Goal: Information Seeking & Learning: Learn about a topic

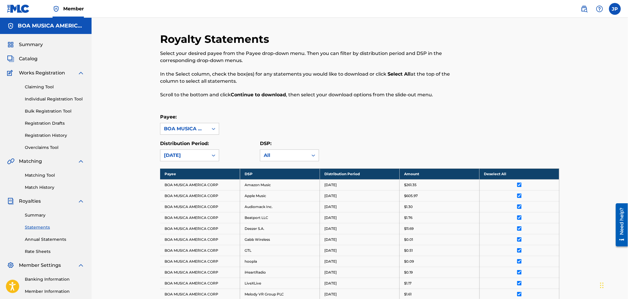
click at [31, 58] on span "Catalog" at bounding box center [28, 58] width 19 height 7
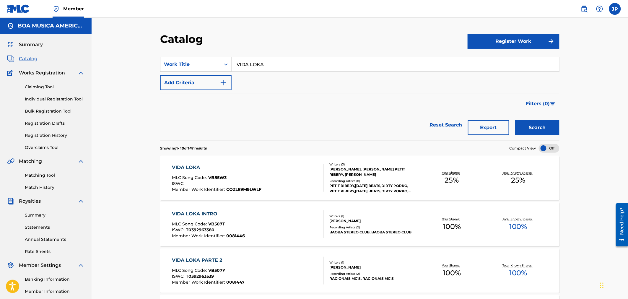
click at [202, 59] on div "SearchWithCriteriadbb1830e-3fd8-4b02-b25d-cd790ca3eacb Work Title VIDA LOKA" at bounding box center [359, 64] width 399 height 15
paste input "Throw Some Ass"
type input "Throw Some Ass"
click at [540, 128] on button "Search" at bounding box center [537, 127] width 44 height 15
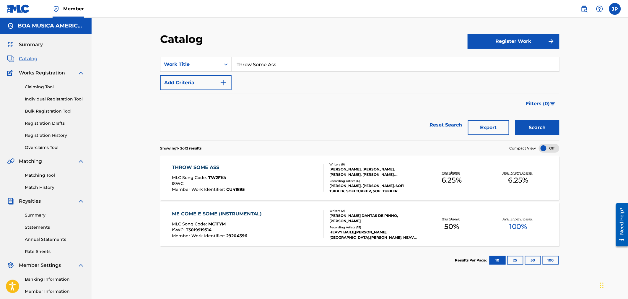
click at [199, 166] on div "THROW SOME ASS" at bounding box center [208, 167] width 73 height 7
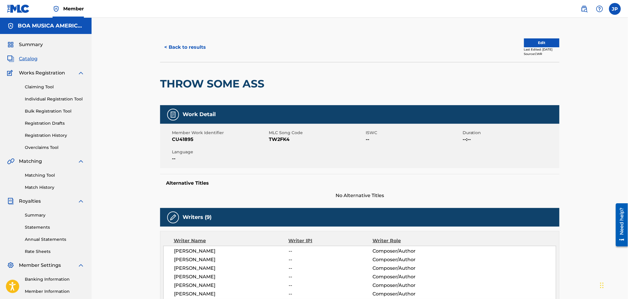
click at [195, 47] on button "< Back to results" at bounding box center [185, 47] width 50 height 15
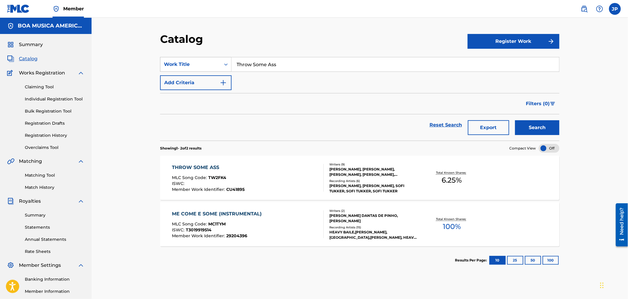
drag, startPoint x: 288, startPoint y: 67, endPoint x: 202, endPoint y: 68, distance: 86.2
click at [204, 68] on div "SearchWithCriteriadbb1830e-3fd8-4b02-b25d-cd790ca3eacb Work Title Throw Some Ass" at bounding box center [359, 64] width 399 height 15
paste input "Bruxo Fantasma"
click at [551, 129] on button "Search" at bounding box center [537, 127] width 44 height 15
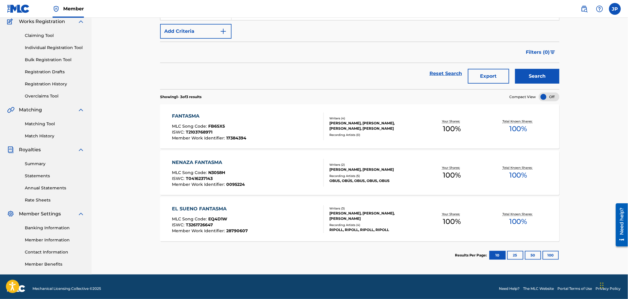
scroll to position [55, 0]
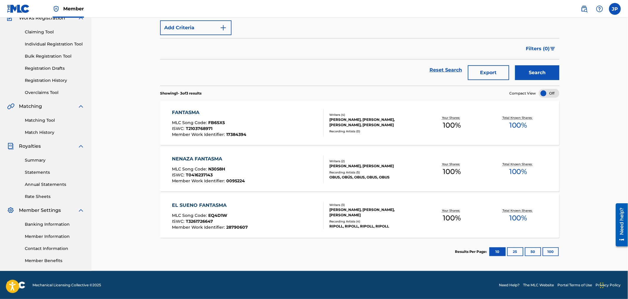
click at [512, 252] on button "25" at bounding box center [515, 251] width 16 height 9
click at [532, 250] on button "50" at bounding box center [533, 251] width 16 height 9
click at [550, 255] on button "100" at bounding box center [550, 251] width 16 height 9
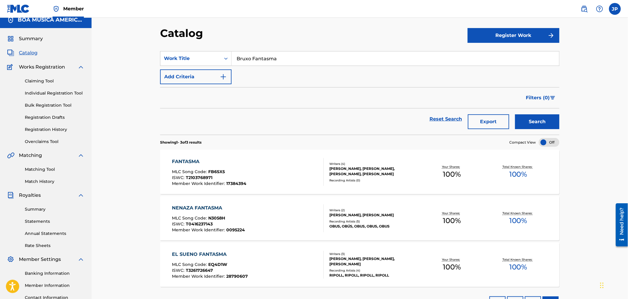
scroll to position [0, 0]
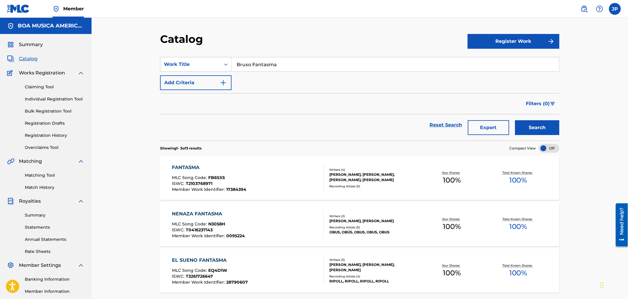
drag, startPoint x: 252, startPoint y: 64, endPoint x: 362, endPoint y: 62, distance: 109.8
click at [358, 62] on input "Bruxo Fantasma" at bounding box center [394, 64] width 327 height 14
type input "Bruxo"
click at [515, 120] on button "Search" at bounding box center [537, 127] width 44 height 15
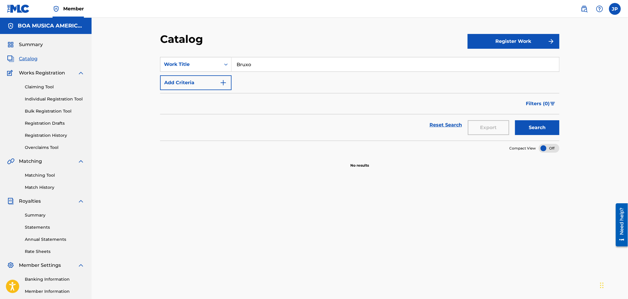
click at [537, 126] on button "Search" at bounding box center [537, 127] width 44 height 15
click at [271, 63] on input "Bruxo" at bounding box center [394, 64] width 327 height 14
drag, startPoint x: 225, startPoint y: 64, endPoint x: 216, endPoint y: 66, distance: 9.7
click at [213, 64] on div "SearchWithCriteriadbb1830e-3fd8-4b02-b25d-cd790ca3eacb Work Title Bruxo" at bounding box center [359, 64] width 399 height 15
click at [48, 146] on link "Overclaims Tool" at bounding box center [55, 147] width 60 height 6
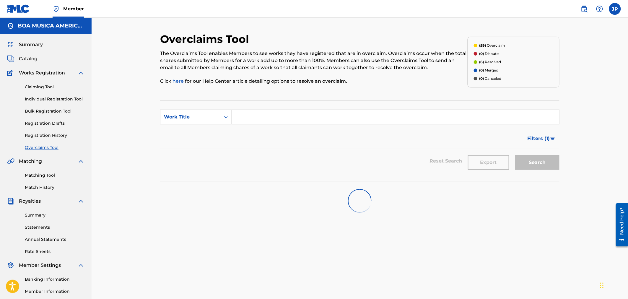
click at [291, 119] on input "Search Form" at bounding box center [394, 117] width 327 height 14
paste input "Bruxo Fantasma"
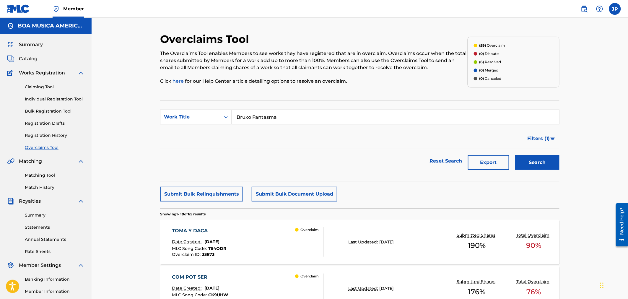
click at [540, 161] on button "Search" at bounding box center [537, 162] width 44 height 15
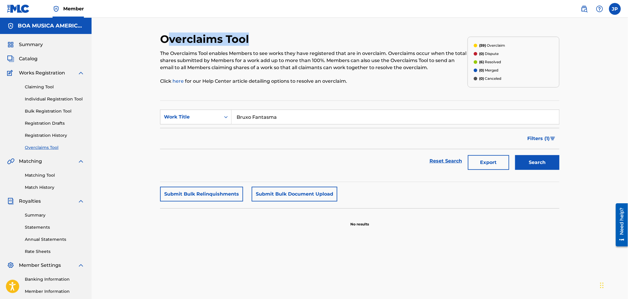
drag, startPoint x: 166, startPoint y: 37, endPoint x: 242, endPoint y: 49, distance: 76.9
click at [241, 48] on div "Overclaims Tool The Overclaims Tool enables Members to see works they have regi…" at bounding box center [313, 61] width 307 height 59
drag, startPoint x: 250, startPoint y: 52, endPoint x: 154, endPoint y: 39, distance: 96.3
click at [154, 39] on div "Overclaims Tool The Overclaims Tool enables Members to see works they have regi…" at bounding box center [359, 178] width 413 height 293
click at [277, 62] on p "The Overclaims Tool enables Members to see works they have registered that are …" at bounding box center [313, 60] width 307 height 21
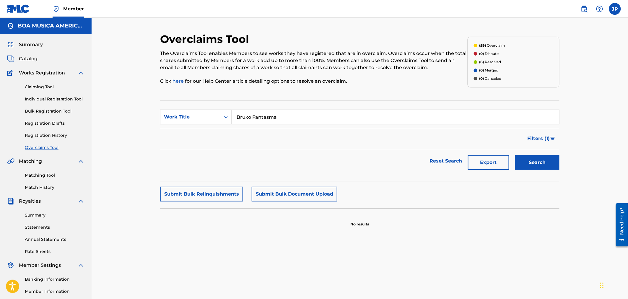
drag, startPoint x: 296, startPoint y: 116, endPoint x: 223, endPoint y: 118, distance: 72.6
click at [228, 117] on div "SearchWithCriteria4cce4c35-cdb5-4a35-bf03-b931d89cdf91 Work Title Bruxo Fantasma" at bounding box center [359, 117] width 399 height 15
paste input "CORPO E CANCAO CLUBMIX"
click at [554, 163] on button "Search" at bounding box center [537, 162] width 44 height 15
drag, startPoint x: 281, startPoint y: 119, endPoint x: 402, endPoint y: 117, distance: 121.0
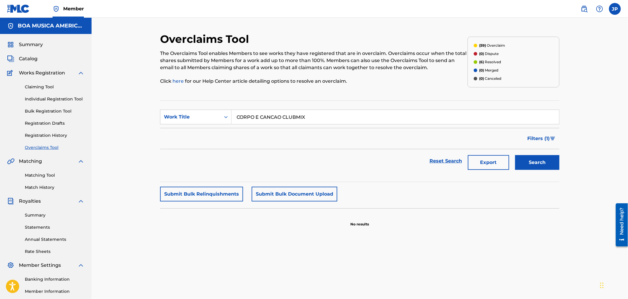
click at [401, 117] on input "CORPO E CANCAO CLUBMIX" at bounding box center [394, 117] width 327 height 14
click at [541, 169] on button "Search" at bounding box center [537, 162] width 44 height 15
drag, startPoint x: 291, startPoint y: 117, endPoint x: 171, endPoint y: 115, distance: 120.2
click at [171, 115] on div "SearchWithCriteria4cce4c35-cdb5-4a35-bf03-b931d89cdf91 Work Title CORPO E CANCAO" at bounding box center [359, 117] width 399 height 15
type input "bruxo"
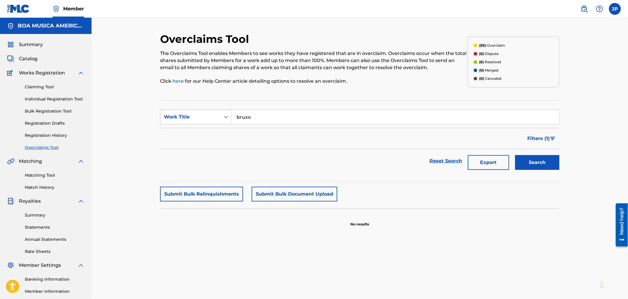
click at [515, 155] on button "Search" at bounding box center [537, 162] width 44 height 15
click at [32, 59] on span "Catalog" at bounding box center [28, 58] width 19 height 7
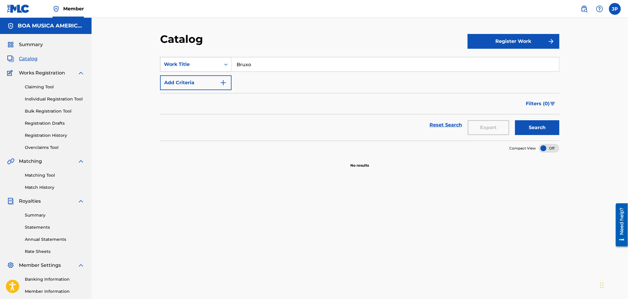
drag, startPoint x: 263, startPoint y: 65, endPoint x: 208, endPoint y: 63, distance: 55.2
click at [208, 63] on div "SearchWithCriteriadbb1830e-3fd8-4b02-b25d-cd790ca3eacb Work Title Bruxo" at bounding box center [359, 64] width 399 height 15
click at [521, 124] on button "Search" at bounding box center [537, 127] width 44 height 15
paste input "CORPO E CANCAO CLUBMIX"
type input "CORPO E CANCAO CLUBMIX"
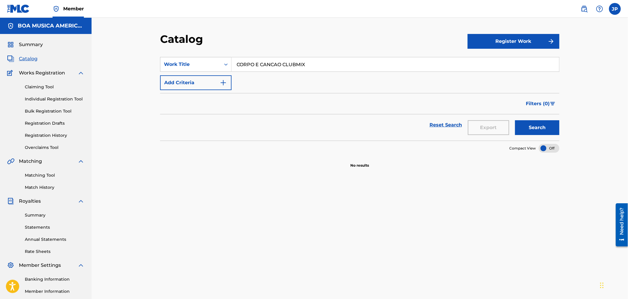
click at [541, 128] on button "Search" at bounding box center [537, 127] width 44 height 15
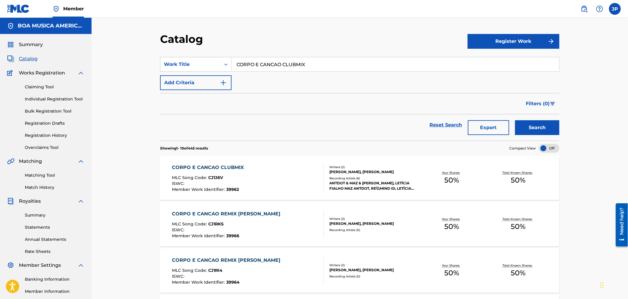
click at [215, 167] on div "CORPO E CANCAO CLUBMIX" at bounding box center [209, 167] width 75 height 7
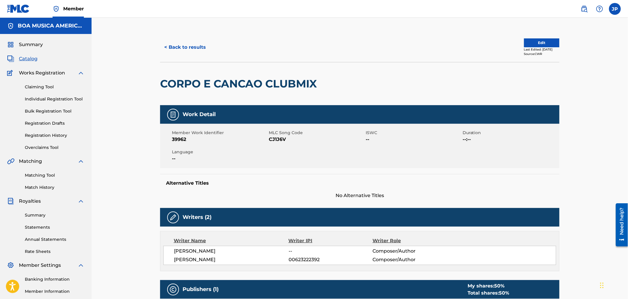
click at [48, 174] on link "Matching Tool" at bounding box center [55, 175] width 60 height 6
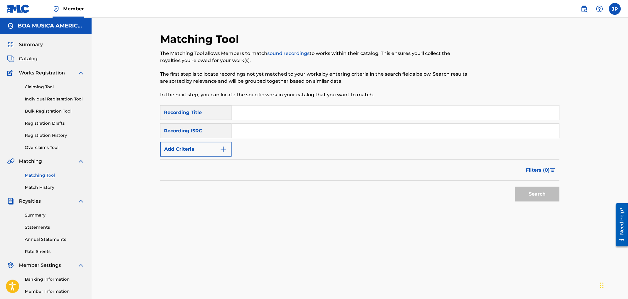
click at [280, 115] on input "Search Form" at bounding box center [394, 112] width 327 height 14
click at [292, 103] on div "Matching Tool The Matching Tool allows Members to match sound recordings to wor…" at bounding box center [313, 68] width 307 height 73
click at [301, 110] on input "Search Form" at bounding box center [394, 112] width 327 height 14
type input "hoy empieza todo"
click at [540, 187] on button "Search" at bounding box center [537, 194] width 44 height 15
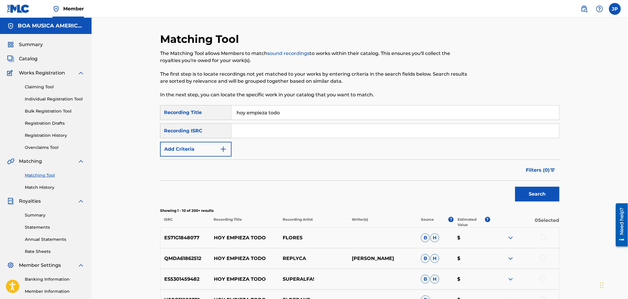
click at [213, 130] on div "Recording ISRC" at bounding box center [195, 130] width 71 height 15
click at [221, 148] on img "Search Form" at bounding box center [223, 149] width 7 height 7
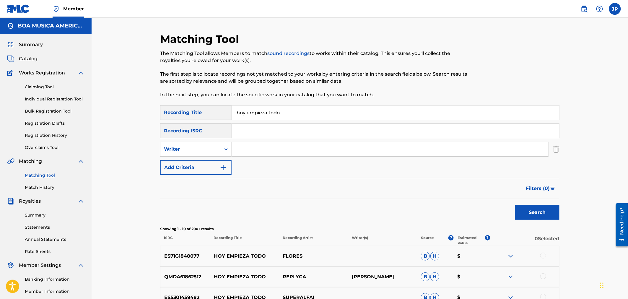
click at [223, 165] on img "Search Form" at bounding box center [223, 167] width 7 height 7
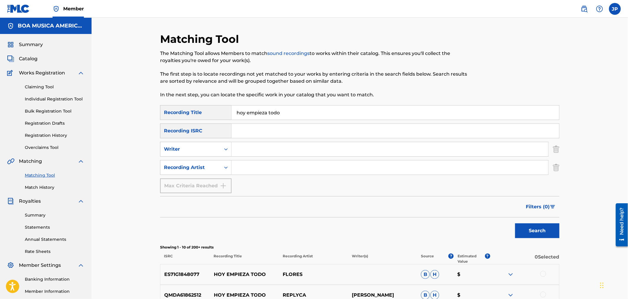
click at [248, 146] on input "Search Form" at bounding box center [389, 149] width 316 height 14
type input "[PERSON_NAME]"
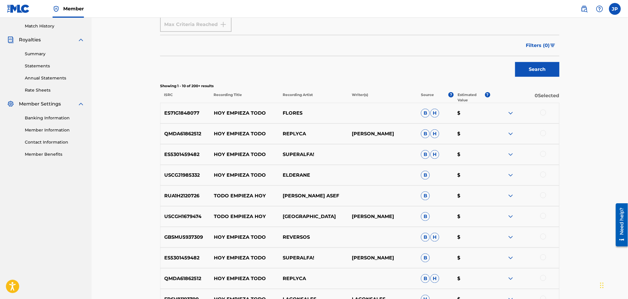
scroll to position [164, 0]
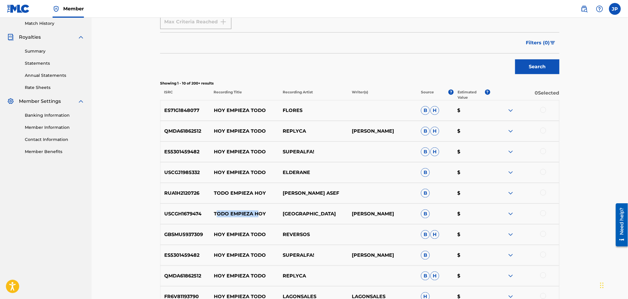
drag, startPoint x: 218, startPoint y: 211, endPoint x: 258, endPoint y: 220, distance: 41.3
click at [258, 220] on div "USCGH1679474 TODO EMPIEZA HOY SAN DE VIL [PERSON_NAME] B $" at bounding box center [359, 213] width 399 height 21
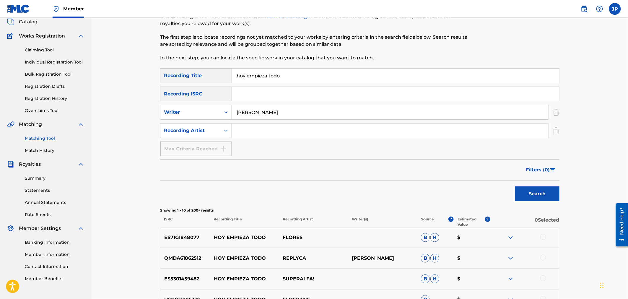
scroll to position [33, 0]
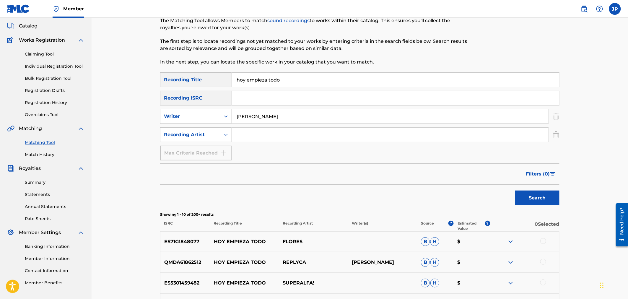
click at [40, 54] on link "Claiming Tool" at bounding box center [55, 54] width 60 height 6
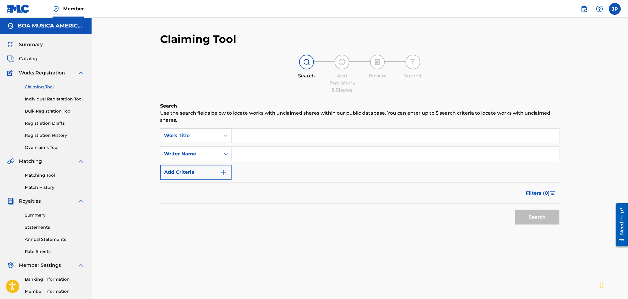
click at [272, 131] on input "Search Form" at bounding box center [394, 135] width 327 height 14
paste input "ALEGRIA"
type input "ALEGRIA"
click at [532, 217] on button "Search" at bounding box center [537, 217] width 44 height 15
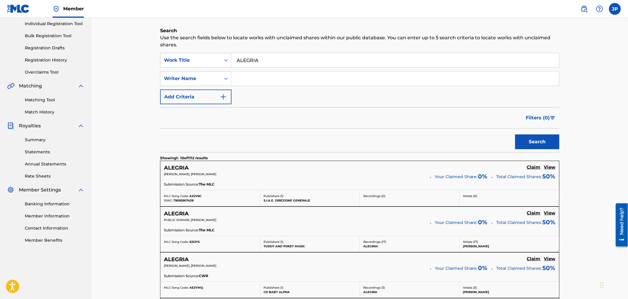
scroll to position [66, 0]
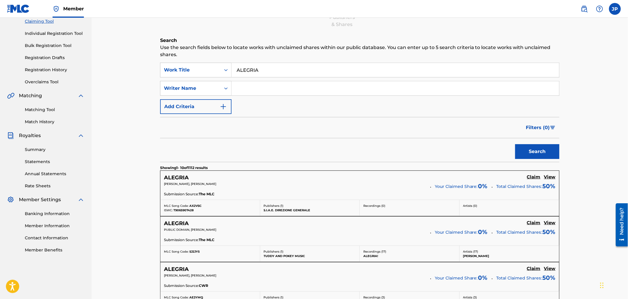
click at [254, 85] on input "Search Form" at bounding box center [394, 88] width 327 height 14
paste input "[PERSON_NAME]"
click at [540, 155] on button "Search" at bounding box center [537, 151] width 44 height 15
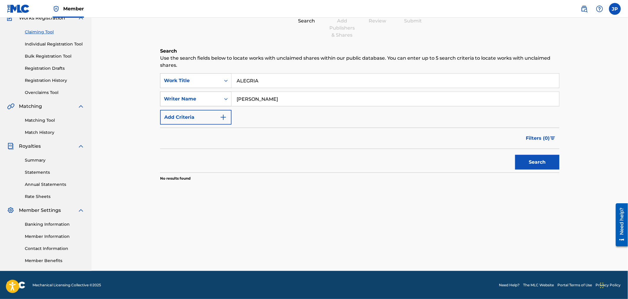
drag, startPoint x: 256, startPoint y: 99, endPoint x: 202, endPoint y: 96, distance: 54.4
click at [207, 96] on div "SearchWithCriteria99a93979-ebbc-4385-837f-1931ebbf6420 Writer Name [PERSON_NAME]" at bounding box center [359, 99] width 399 height 15
drag, startPoint x: 290, startPoint y: 101, endPoint x: 199, endPoint y: 92, distance: 91.1
click at [199, 92] on div "SearchWithCriteria99a93979-ebbc-4385-837f-1931ebbf6420 Writer Name [PERSON_NAME]" at bounding box center [359, 99] width 399 height 15
type input "ARANTES"
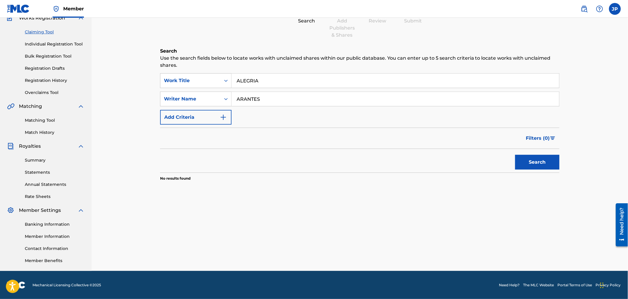
click at [534, 165] on button "Search" at bounding box center [537, 162] width 44 height 15
click at [226, 96] on icon "Search Form" at bounding box center [226, 99] width 6 height 6
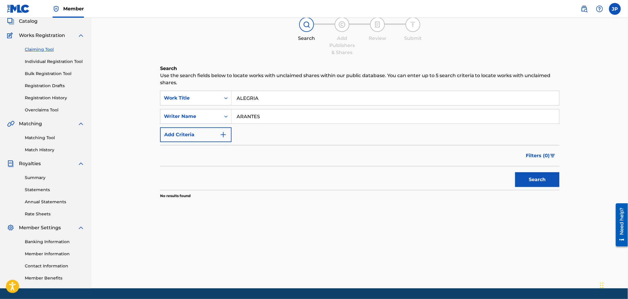
scroll to position [0, 0]
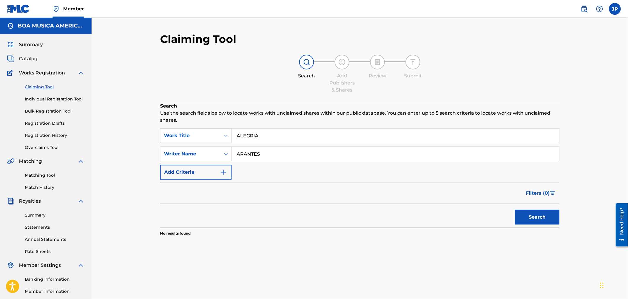
click at [28, 57] on span "Catalog" at bounding box center [28, 58] width 19 height 7
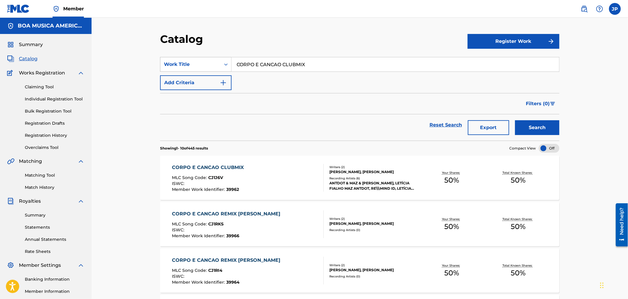
drag, startPoint x: 289, startPoint y: 62, endPoint x: 230, endPoint y: 64, distance: 59.7
click at [232, 63] on input "CORPO E CANCAO CLUBMIX" at bounding box center [394, 64] width 327 height 14
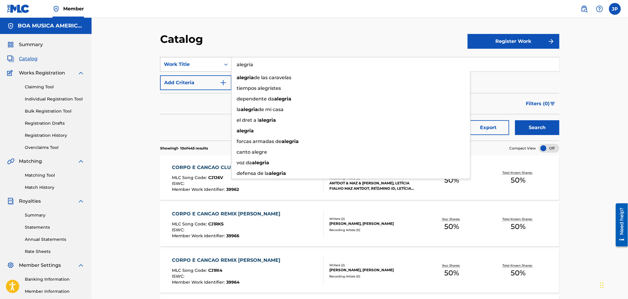
type input "alegria"
click at [515, 120] on button "Search" at bounding box center [537, 127] width 44 height 15
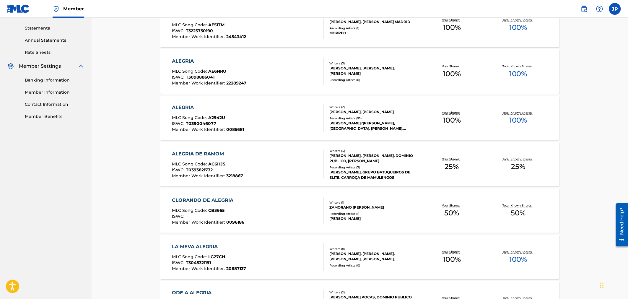
scroll to position [131, 0]
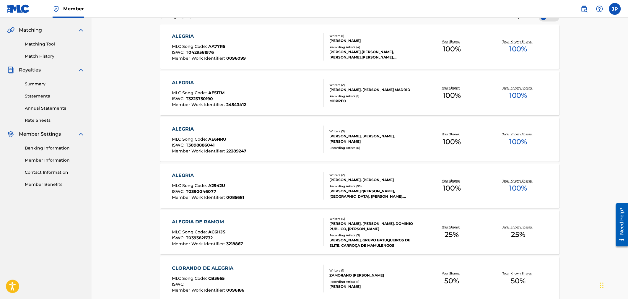
click at [185, 175] on div "ALEGRIA" at bounding box center [208, 175] width 72 height 7
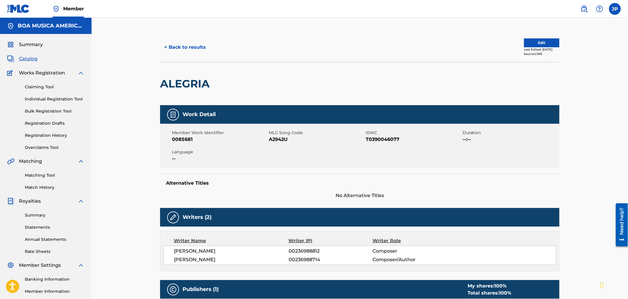
click at [39, 227] on link "Statements" at bounding box center [55, 227] width 60 height 6
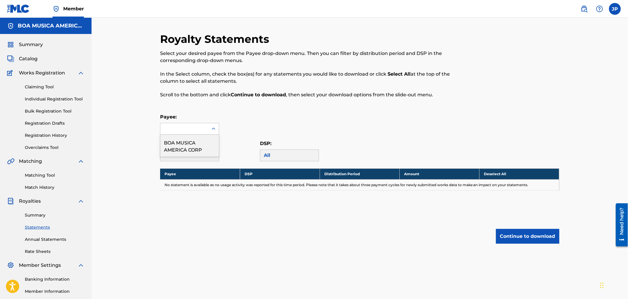
click at [211, 127] on icon at bounding box center [213, 129] width 6 height 6
click at [185, 147] on div "BOA MUSICA AMERICA CORP" at bounding box center [189, 146] width 58 height 22
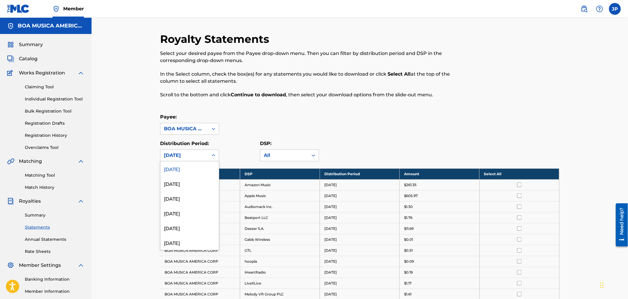
click at [215, 158] on icon at bounding box center [213, 155] width 6 height 6
click at [296, 119] on div "Payee: BOA MUSICA AMERICA CORP" at bounding box center [359, 123] width 399 height 21
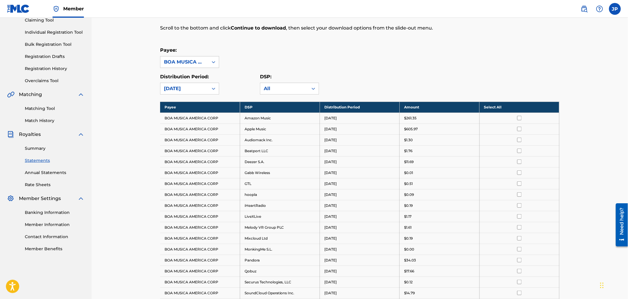
scroll to position [66, 0]
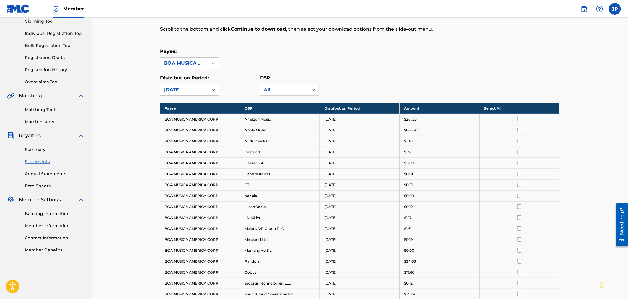
click at [212, 90] on icon at bounding box center [214, 90] width 4 height 2
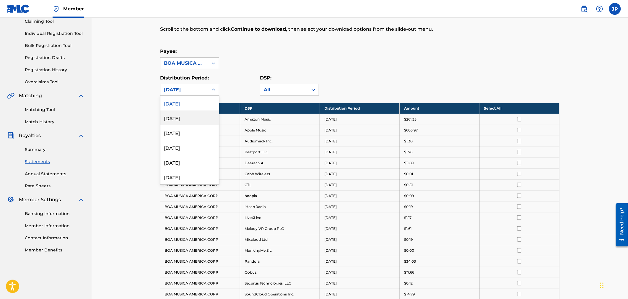
click at [178, 117] on div "[DATE]" at bounding box center [189, 117] width 58 height 15
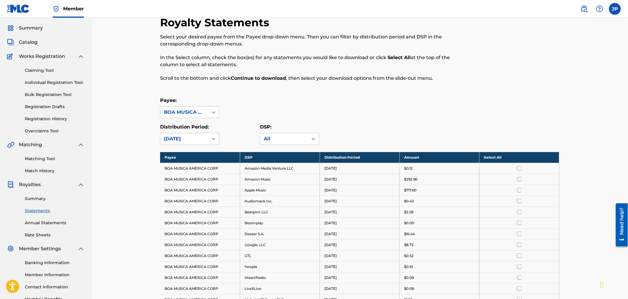
scroll to position [0, 0]
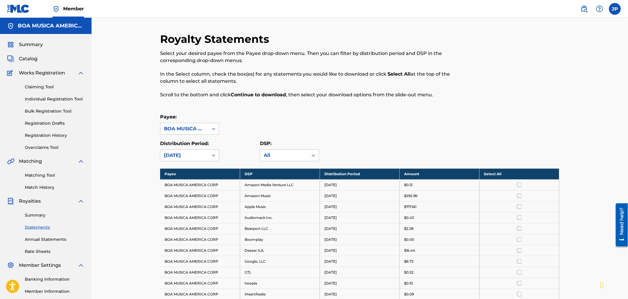
click at [29, 60] on span "Catalog" at bounding box center [28, 58] width 19 height 7
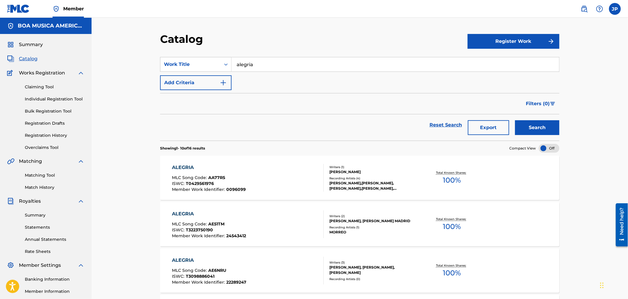
drag, startPoint x: 280, startPoint y: 65, endPoint x: 260, endPoint y: 70, distance: 19.7
click at [224, 68] on div "SearchWithCriteriadbb1830e-3fd8-4b02-b25d-cd790ca3eacb Work Title alegria" at bounding box center [359, 64] width 399 height 15
drag, startPoint x: 281, startPoint y: 68, endPoint x: 229, endPoint y: 69, distance: 52.2
click at [200, 63] on div "SearchWithCriteriadbb1830e-3fd8-4b02-b25d-cd790ca3eacb Work Title v" at bounding box center [359, 64] width 399 height 15
paste input "IF YOU LOVE ME"
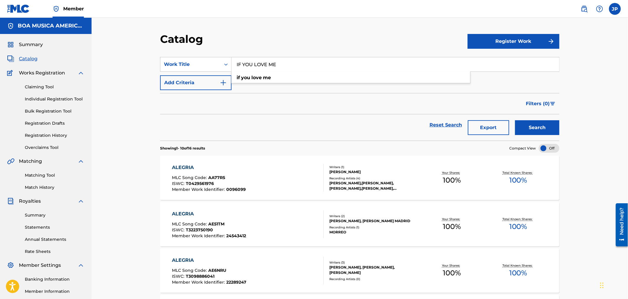
type input "IF YOU LOVE ME"
click at [543, 129] on button "Search" at bounding box center [537, 127] width 44 height 15
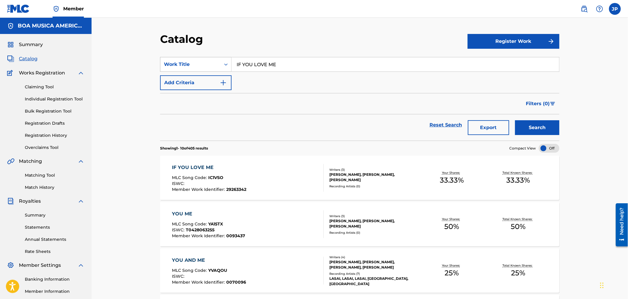
drag, startPoint x: 289, startPoint y: 71, endPoint x: 200, endPoint y: 65, distance: 89.1
click at [200, 65] on div "SearchWithCriteriadbb1830e-3fd8-4b02-b25d-cd790ca3eacb Work Title IF YOU LOVE ME" at bounding box center [359, 64] width 399 height 15
click at [548, 130] on button "Search" at bounding box center [537, 127] width 44 height 15
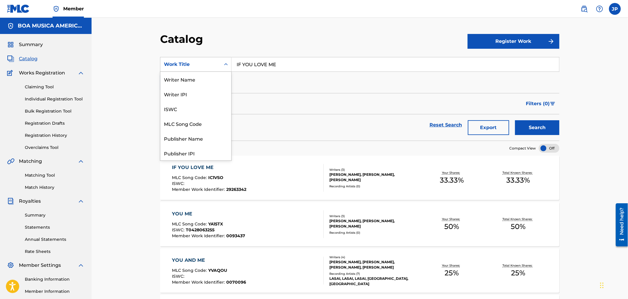
click at [225, 63] on icon "Search Form" at bounding box center [226, 64] width 6 height 6
click at [205, 93] on div "Member Work Identifier" at bounding box center [195, 93] width 71 height 15
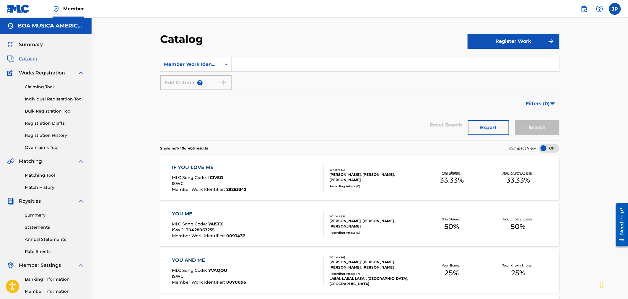
click at [252, 67] on input "Search Form" at bounding box center [394, 64] width 327 height 14
paste input "34655"
click at [530, 129] on button "Search" at bounding box center [537, 127] width 44 height 15
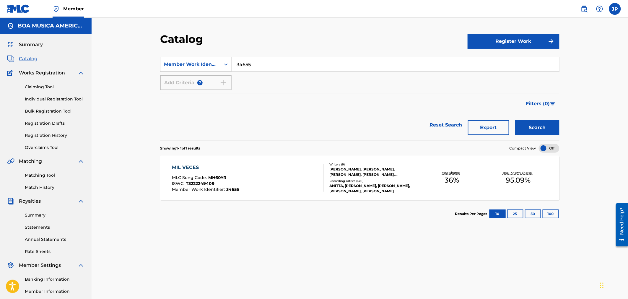
click at [205, 62] on div "SearchWithCriteria94dd6024-4210-4a47-bde7-4591ff2e481f Member Work Identifier 3…" at bounding box center [359, 64] width 399 height 15
paste input "81448"
drag, startPoint x: 226, startPoint y: 64, endPoint x: 213, endPoint y: 65, distance: 13.4
click at [208, 66] on div "SearchWithCriteria94dd6024-4210-4a47-bde7-4591ff2e481f Member Work Identifier 8…" at bounding box center [359, 64] width 399 height 15
paste input "Search Form"
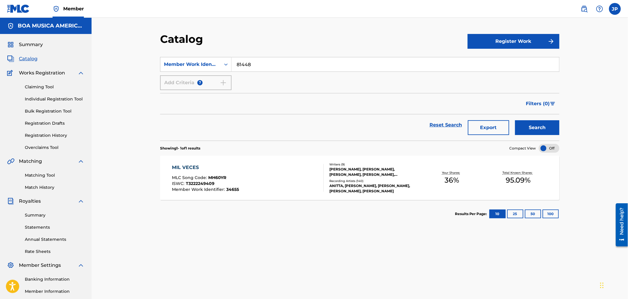
click at [524, 129] on button "Search" at bounding box center [537, 127] width 44 height 15
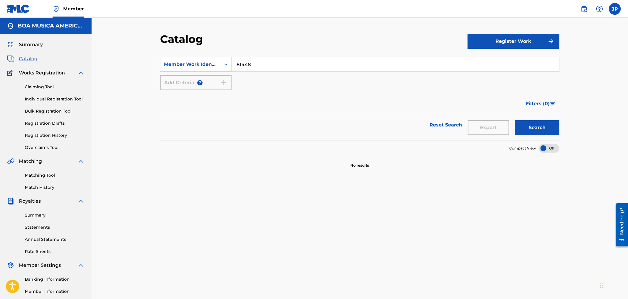
drag, startPoint x: 272, startPoint y: 66, endPoint x: 210, endPoint y: 61, distance: 61.9
click at [210, 61] on div "SearchWithCriteria94dd6024-4210-4a47-bde7-4591ff2e481f Member Work Identifier 8…" at bounding box center [359, 64] width 399 height 15
paste input "36712"
click at [532, 123] on button "Search" at bounding box center [537, 127] width 44 height 15
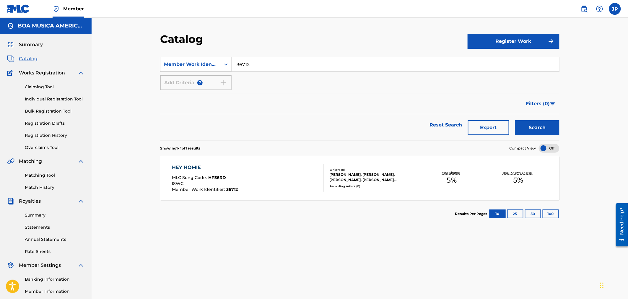
drag, startPoint x: 233, startPoint y: 64, endPoint x: 220, endPoint y: 63, distance: 13.0
click at [214, 64] on div "SearchWithCriteria94dd6024-4210-4a47-bde7-4591ff2e481f Member Work Identifier 3…" at bounding box center [359, 64] width 399 height 15
paste input "VIDA LOKA PARTE I"
drag, startPoint x: 261, startPoint y: 63, endPoint x: 306, endPoint y: 66, distance: 45.5
click at [298, 65] on input "VIDA LOKA PARTE I" at bounding box center [394, 64] width 327 height 14
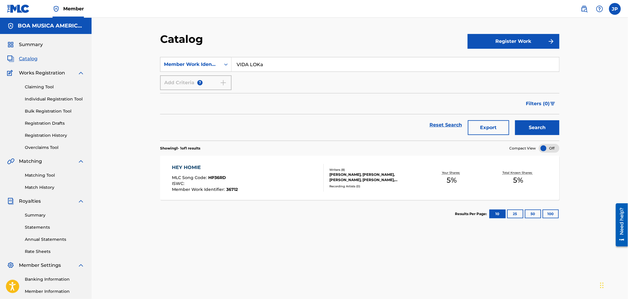
type input "VIDA LOKa"
click at [540, 129] on button "Search" at bounding box center [537, 127] width 44 height 15
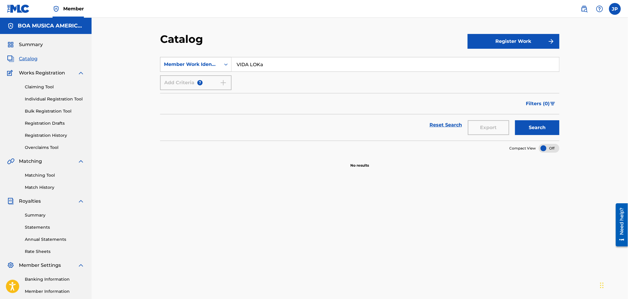
click at [219, 64] on div "Member Work Identifier" at bounding box center [190, 64] width 60 height 11
click at [181, 75] on div "Work Title" at bounding box center [195, 79] width 71 height 15
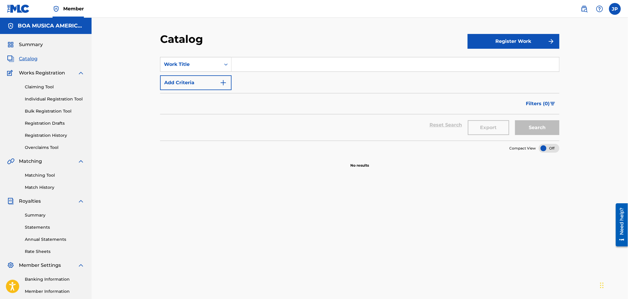
click at [274, 66] on input "Search Form" at bounding box center [394, 64] width 327 height 14
paste input "VIDA LOKA PARTE I"
type input "VIDA LOKA PARTE I"
click at [543, 127] on button "Search" at bounding box center [537, 127] width 44 height 15
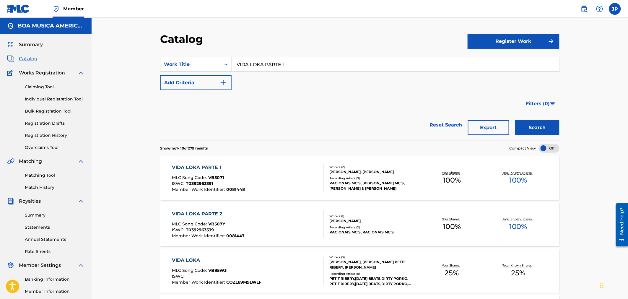
click at [206, 167] on div "VIDA LOKA PARTE I" at bounding box center [208, 167] width 73 height 7
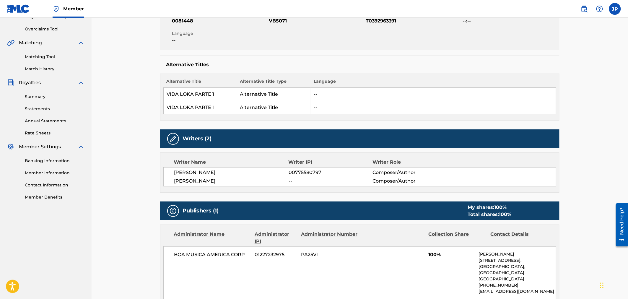
scroll to position [197, 0]
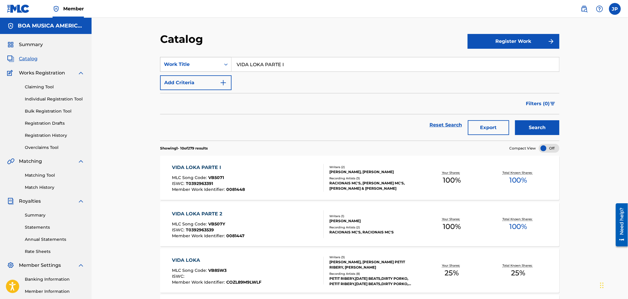
drag, startPoint x: 282, startPoint y: 62, endPoint x: 208, endPoint y: 61, distance: 73.8
click at [208, 61] on div "SearchWithCriteria07154916-5ae1-4c66-9911-565d3e8301f2 Work Title VIDA LOKA PAR…" at bounding box center [359, 64] width 399 height 15
paste input "ESCADA DO PREDIO"
type input "ESCADA DO PREDIO"
click at [530, 128] on button "Search" at bounding box center [537, 127] width 44 height 15
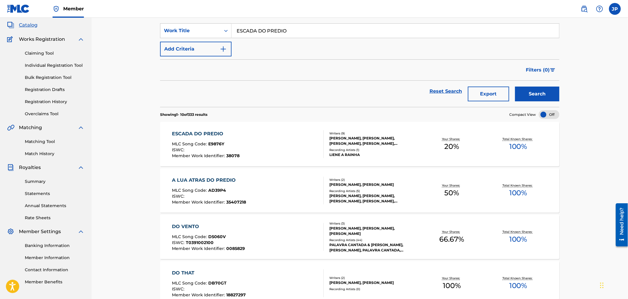
scroll to position [33, 0]
click at [226, 35] on div "Search Form" at bounding box center [225, 31] width 11 height 11
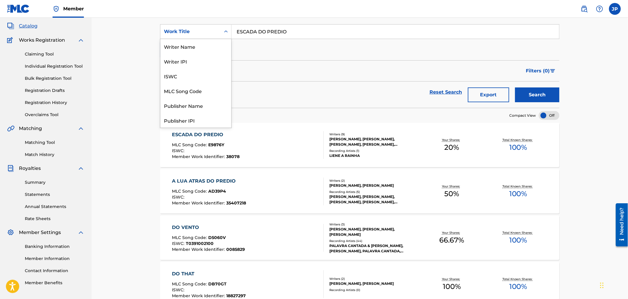
scroll to position [89, 0]
click at [198, 63] on div "Member Work Identifier" at bounding box center [195, 61] width 71 height 15
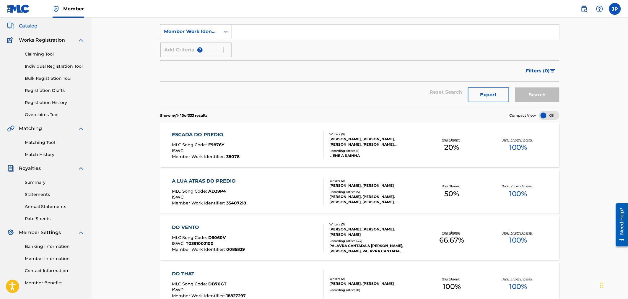
drag, startPoint x: 284, startPoint y: 29, endPoint x: 281, endPoint y: 32, distance: 4.6
click at [283, 30] on input "Search Form" at bounding box center [394, 31] width 327 height 14
paste input "CU33451"
click at [540, 94] on button "Search" at bounding box center [537, 94] width 44 height 15
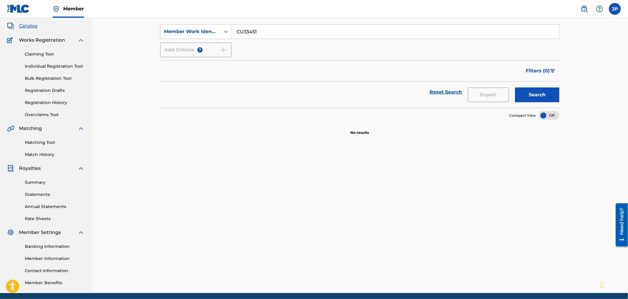
drag, startPoint x: 279, startPoint y: 27, endPoint x: 214, endPoint y: 29, distance: 65.2
click at [212, 29] on div "SearchWithCriteria6e574a3c-3198-477e-9e9a-0444e8cad2d0 Member Work Identifier C…" at bounding box center [359, 31] width 399 height 15
paste input "0152"
type input "CU30152"
click at [531, 93] on button "Search" at bounding box center [537, 94] width 44 height 15
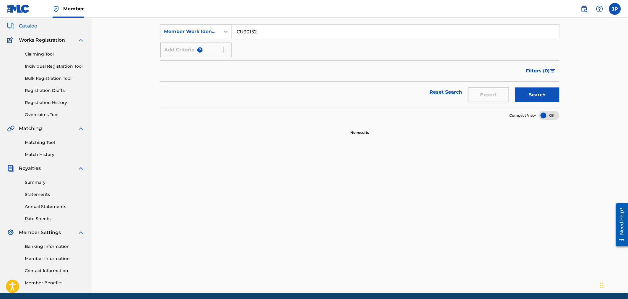
click at [224, 32] on icon "Search Form" at bounding box center [226, 32] width 6 height 6
click at [192, 48] on div "Work Title" at bounding box center [195, 46] width 71 height 15
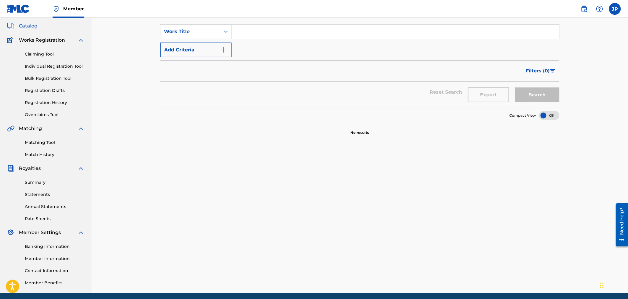
click at [270, 31] on input "Search Form" at bounding box center [394, 31] width 327 height 14
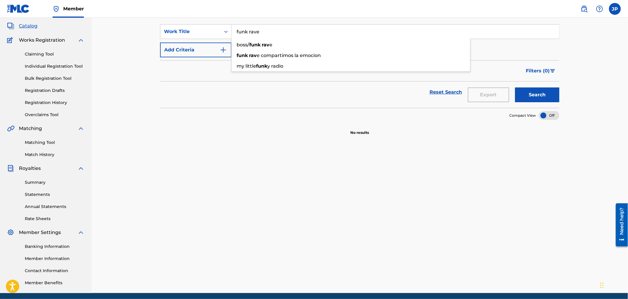
type input "funk rave"
click at [515, 87] on button "Search" at bounding box center [537, 94] width 44 height 15
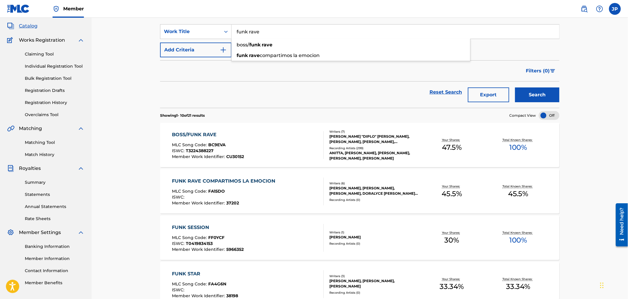
click at [143, 156] on div "Catalog Register Work SearchWithCriteria2a4cacda-af17-467a-905e-5fd369726703 Wo…" at bounding box center [360, 300] width 536 height 630
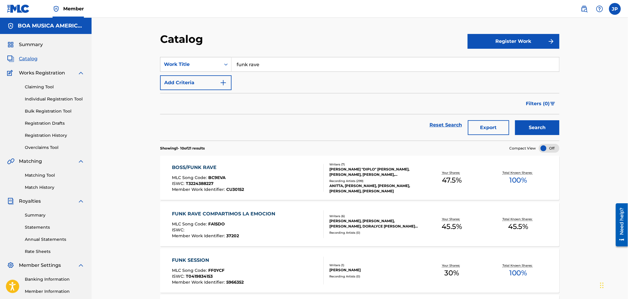
click at [194, 167] on div "BOSS/FUNK RAVE" at bounding box center [208, 167] width 72 height 7
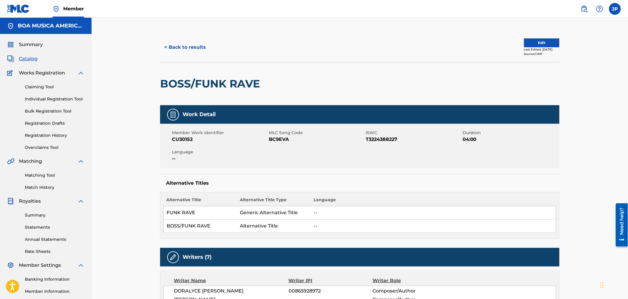
click at [187, 48] on button "< Back to results" at bounding box center [185, 47] width 50 height 15
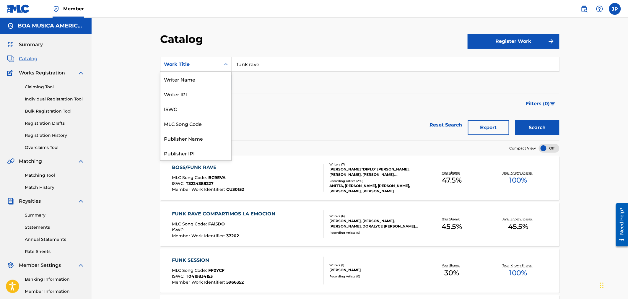
click at [229, 63] on div "Search Form" at bounding box center [225, 64] width 11 height 11
click at [206, 96] on div "Member Work Identifier" at bounding box center [195, 93] width 71 height 15
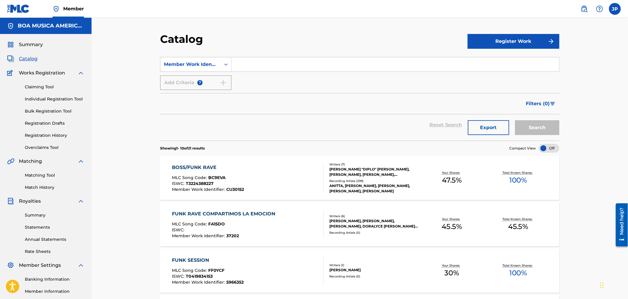
click at [276, 64] on input "Search Form" at bounding box center [394, 64] width 327 height 14
paste input "85923"
type input "85923"
click at [540, 128] on button "Search" at bounding box center [537, 127] width 44 height 15
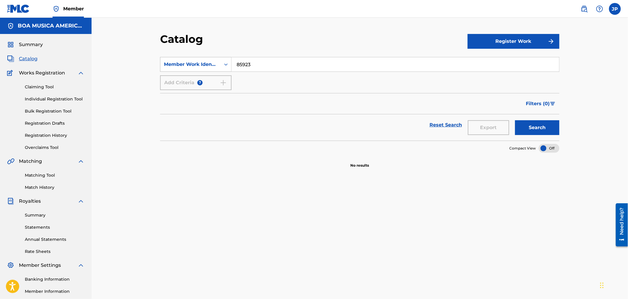
click at [208, 64] on div "Member Work Identifier" at bounding box center [190, 64] width 53 height 7
click at [185, 79] on div "Work Title" at bounding box center [195, 79] width 71 height 15
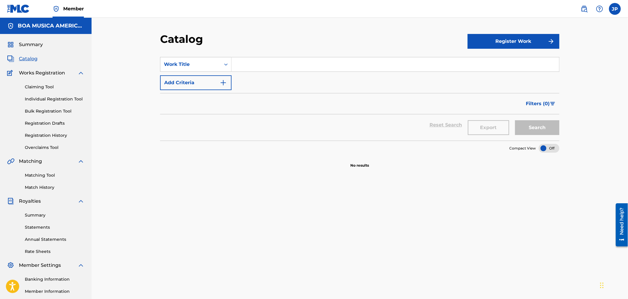
click at [267, 63] on input "Search Form" at bounding box center [394, 64] width 327 height 14
paste input "JA SEI NAMORAR"
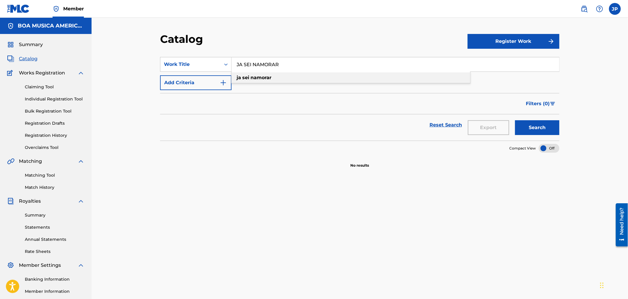
click at [255, 78] on strong "namorar" at bounding box center [260, 78] width 21 height 6
click at [532, 122] on button "Search" at bounding box center [537, 127] width 44 height 15
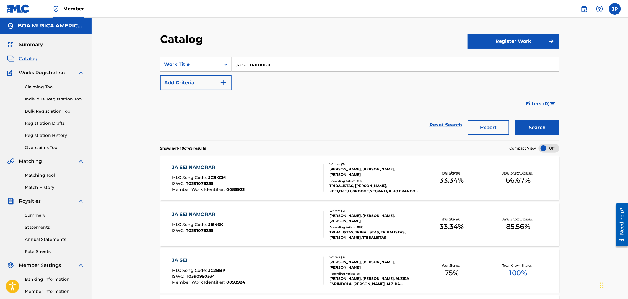
drag, startPoint x: 288, startPoint y: 63, endPoint x: 210, endPoint y: 69, distance: 79.1
click at [210, 69] on div "SearchWithCriteria32f5adf3-2582-4b0c-b259-f970885dd5d3 Work Title ja sei namorar" at bounding box center [359, 64] width 399 height 15
paste input "0077141"
click at [545, 128] on button "Search" at bounding box center [537, 127] width 44 height 15
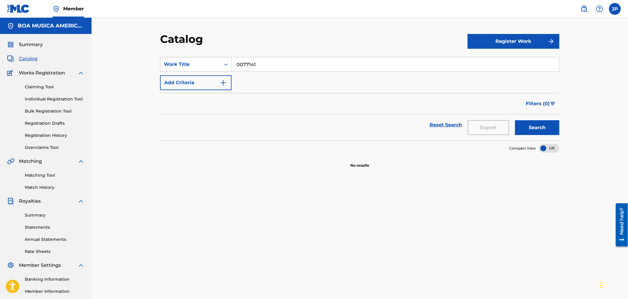
drag, startPoint x: 265, startPoint y: 63, endPoint x: 214, endPoint y: 60, distance: 51.4
click at [214, 60] on div "SearchWithCriteria32f5adf3-2582-4b0c-b259-f970885dd5d3 Work Title 0077141" at bounding box center [359, 64] width 399 height 15
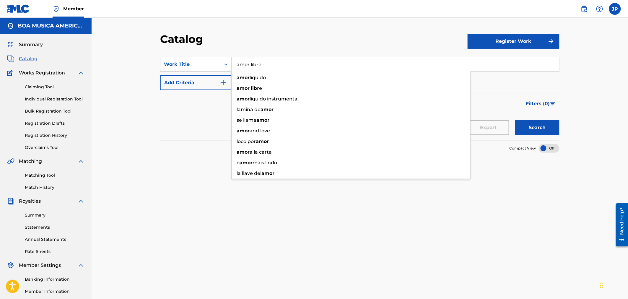
type input "amor libre"
click at [515, 120] on button "Search" at bounding box center [537, 127] width 44 height 15
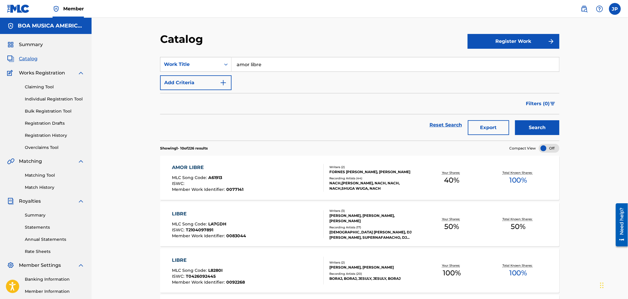
click at [190, 169] on div "AMOR LIBRE" at bounding box center [207, 167] width 71 height 7
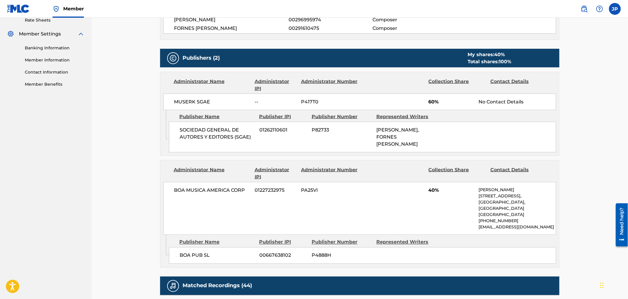
scroll to position [229, 0]
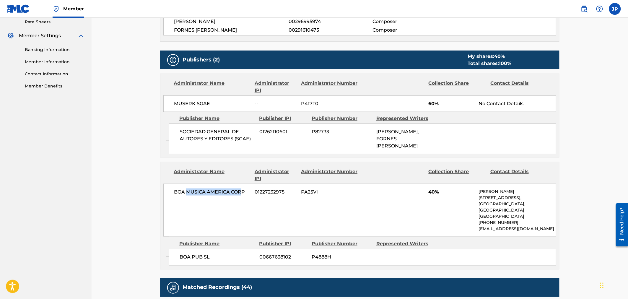
drag, startPoint x: 197, startPoint y: 192, endPoint x: 284, endPoint y: 197, distance: 87.2
click at [246, 196] on div "BOA MUSICA AMERICA CORP 01227232975 PA25VI 40% CRAIG [GEOGRAPHIC_DATA][STREET_A…" at bounding box center [359, 210] width 393 height 53
drag, startPoint x: 226, startPoint y: 187, endPoint x: 219, endPoint y: 186, distance: 7.2
click at [223, 187] on div "BOA MUSICA AMERICA CORP 01227232975 PA25VI 40% CRAIG [GEOGRAPHIC_DATA][STREET_A…" at bounding box center [359, 210] width 393 height 53
drag, startPoint x: 187, startPoint y: 188, endPoint x: 305, endPoint y: 190, distance: 118.4
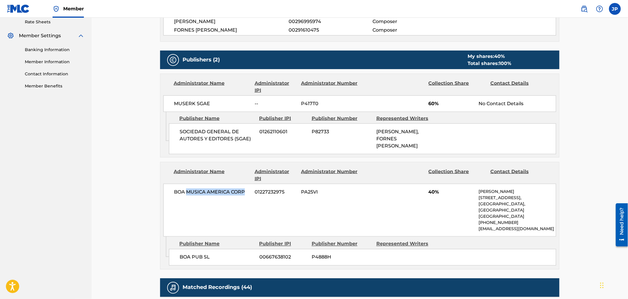
click at [267, 189] on div "BOA MUSICA AMERICA CORP 01227232975 PA25VI 40% CRAIG [GEOGRAPHIC_DATA][STREET_A…" at bounding box center [359, 210] width 393 height 53
drag, startPoint x: 287, startPoint y: 192, endPoint x: 206, endPoint y: 194, distance: 81.2
click at [216, 191] on div "BOA MUSICA AMERICA CORP 01227232975 PA25VI 40% CRAIG [GEOGRAPHIC_DATA][STREET_A…" at bounding box center [359, 210] width 393 height 53
drag, startPoint x: 196, startPoint y: 188, endPoint x: 285, endPoint y: 197, distance: 89.1
click at [284, 197] on div "BOA MUSICA AMERICA CORP 01227232975 PA25VI 40% CRAIG [GEOGRAPHIC_DATA][STREET_A…" at bounding box center [359, 210] width 393 height 53
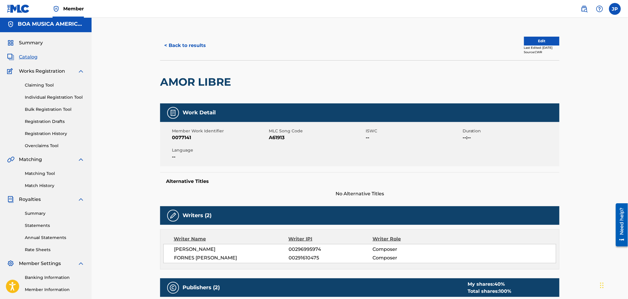
scroll to position [0, 0]
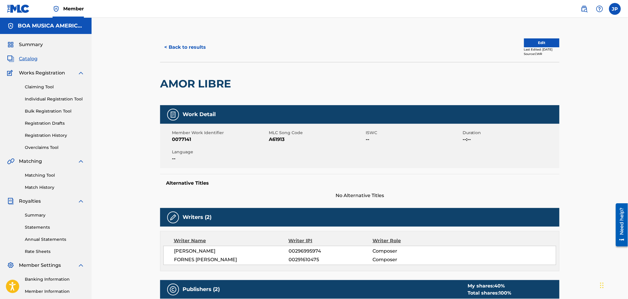
click at [177, 44] on button "< Back to results" at bounding box center [185, 47] width 50 height 15
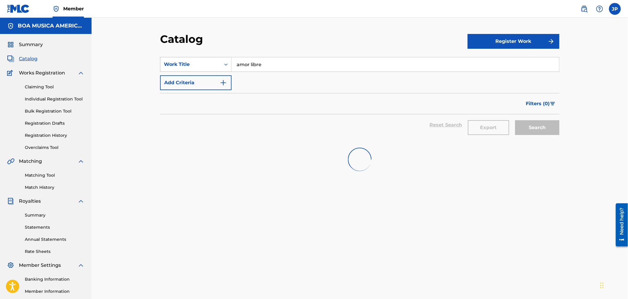
drag, startPoint x: 288, startPoint y: 61, endPoint x: 215, endPoint y: 64, distance: 73.6
click at [215, 64] on div "SearchWithCriteria32f5adf3-2582-4b0c-b259-f970885dd5d3 Work Title amor libre" at bounding box center [359, 64] width 399 height 15
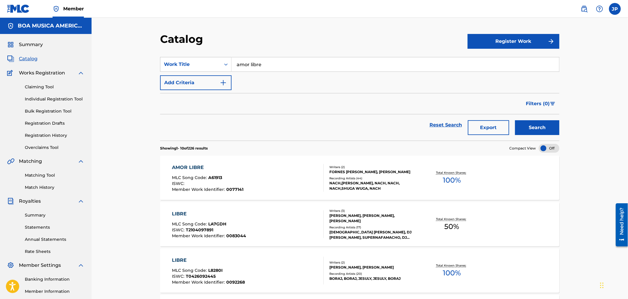
paste input "MAZAS Y CATAPULTAS"
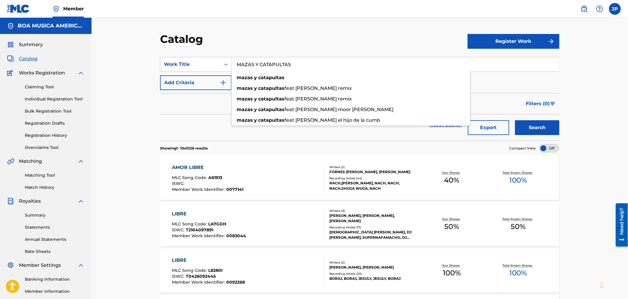
type input "MAZAS Y CATAPULTAS"
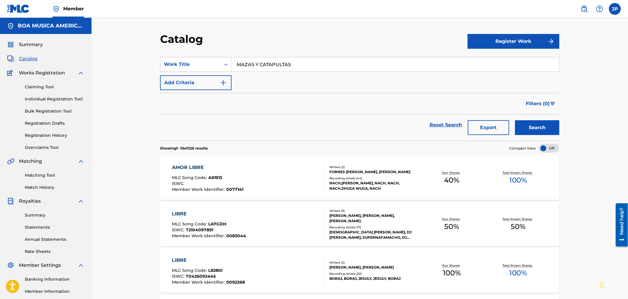
click at [536, 126] on button "Search" at bounding box center [537, 127] width 44 height 15
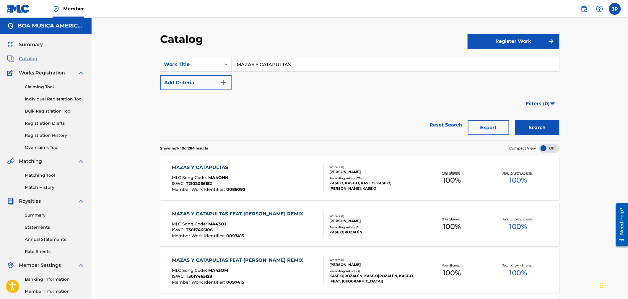
click at [219, 166] on div "MAZAS Y CATAPULTAS" at bounding box center [208, 167] width 73 height 7
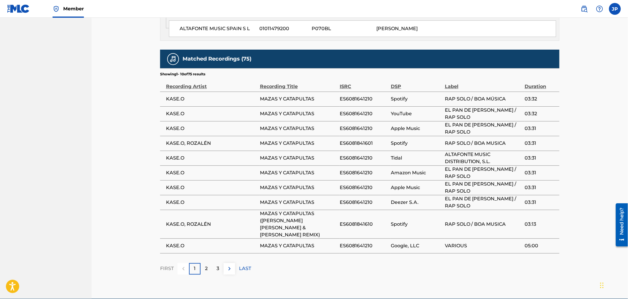
scroll to position [486, 0]
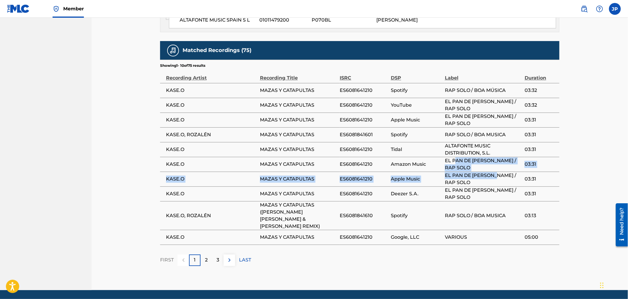
drag, startPoint x: 461, startPoint y: 153, endPoint x: 496, endPoint y: 179, distance: 43.3
click at [493, 172] on tbody "KASE.O MAZAS Y CATAPULTAS ES6081641210 Spotify RAP SOLO / BOA MÚSICA 03:32 KASE…" at bounding box center [359, 163] width 399 height 161
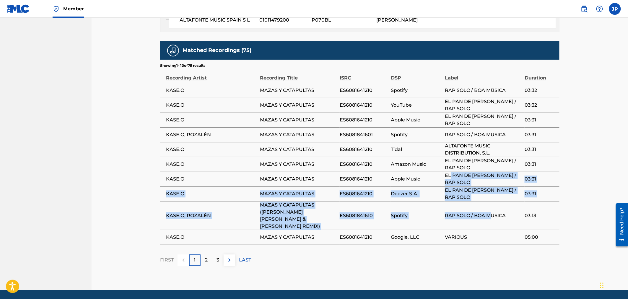
drag, startPoint x: 486, startPoint y: 202, endPoint x: 449, endPoint y: 159, distance: 56.9
click at [449, 160] on tbody "KASE.O MAZAS Y CATAPULTAS ES6081641210 Spotify RAP SOLO / BOA MÚSICA 03:32 KASE…" at bounding box center [359, 163] width 399 height 161
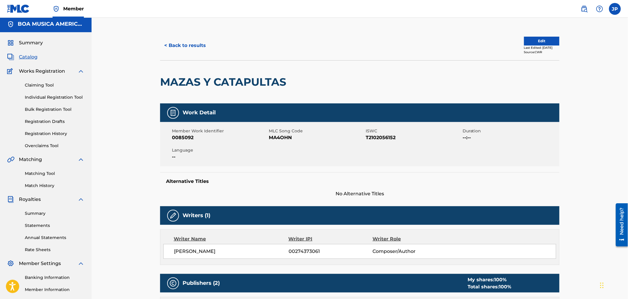
scroll to position [0, 0]
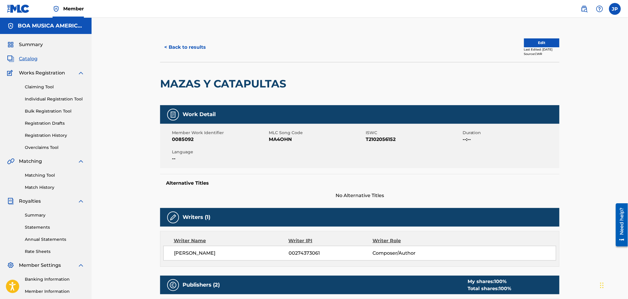
click at [181, 48] on button "< Back to results" at bounding box center [185, 47] width 50 height 15
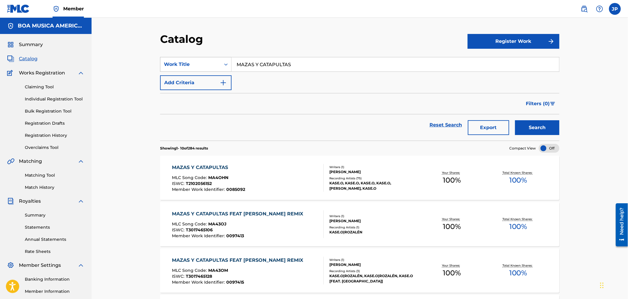
drag, startPoint x: 221, startPoint y: 62, endPoint x: 202, endPoint y: 62, distance: 19.2
click at [202, 62] on div "SearchWithCriteria32f5adf3-2582-4b0c-b259-f970885dd5d3 Work Title MAZAS Y CATAP…" at bounding box center [359, 64] width 399 height 15
paste input "AMOR LIBRE"
type input "AMOR LIBRE"
click at [525, 125] on button "Search" at bounding box center [537, 127] width 44 height 15
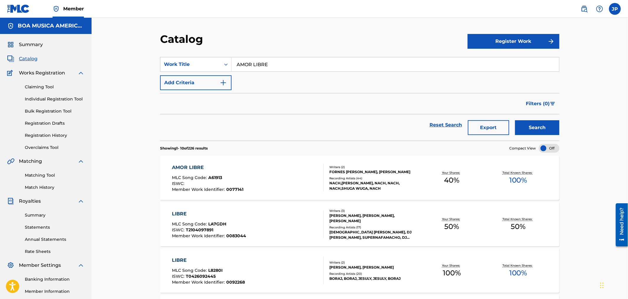
click at [194, 166] on div "AMOR LIBRE" at bounding box center [207, 167] width 71 height 7
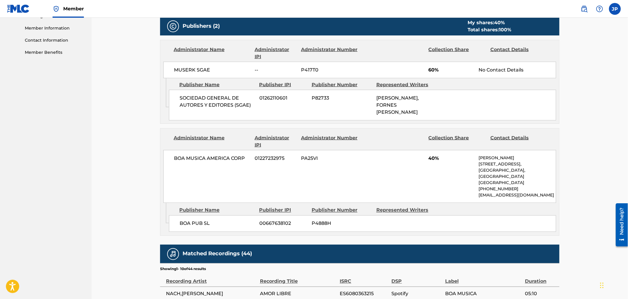
scroll to position [236, 0]
